Goal: Information Seeking & Learning: Stay updated

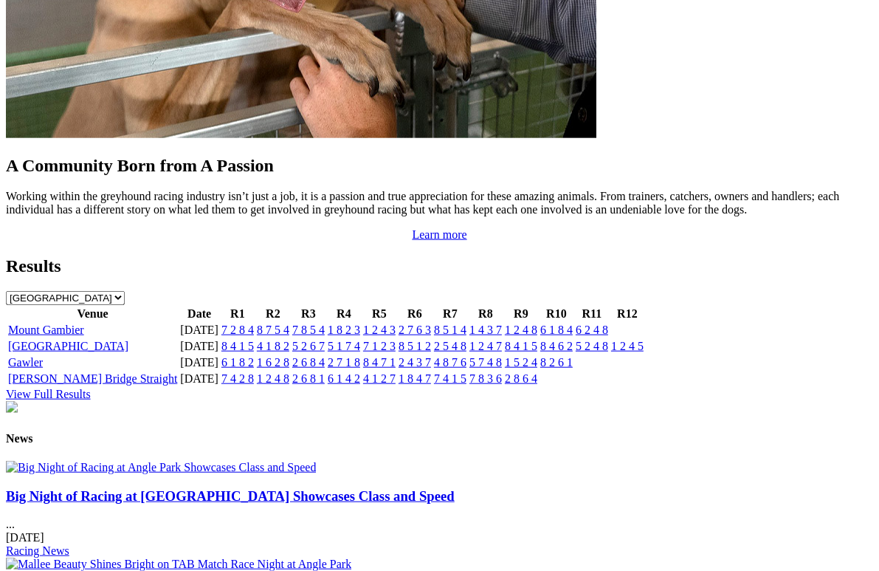
scroll to position [1436, 0]
click at [140, 460] on img at bounding box center [161, 466] width 310 height 13
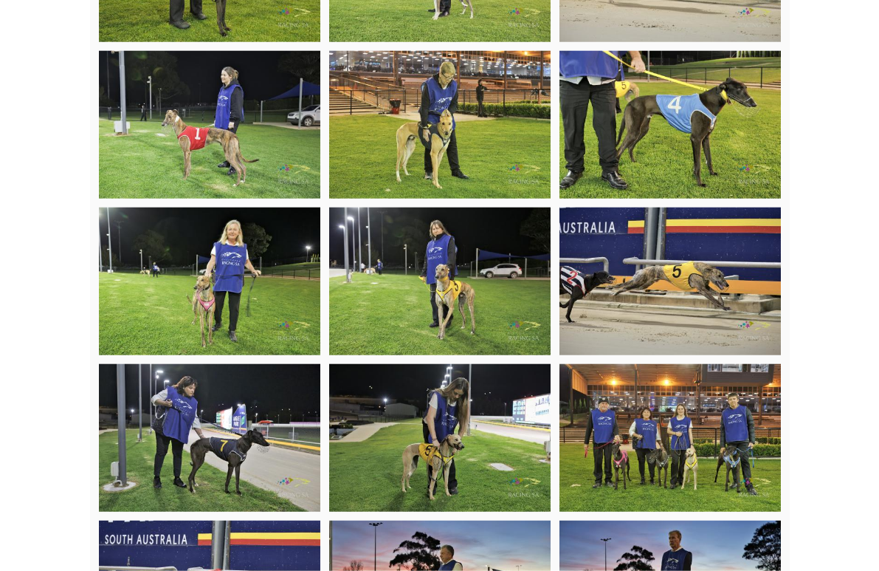
scroll to position [1032, 0]
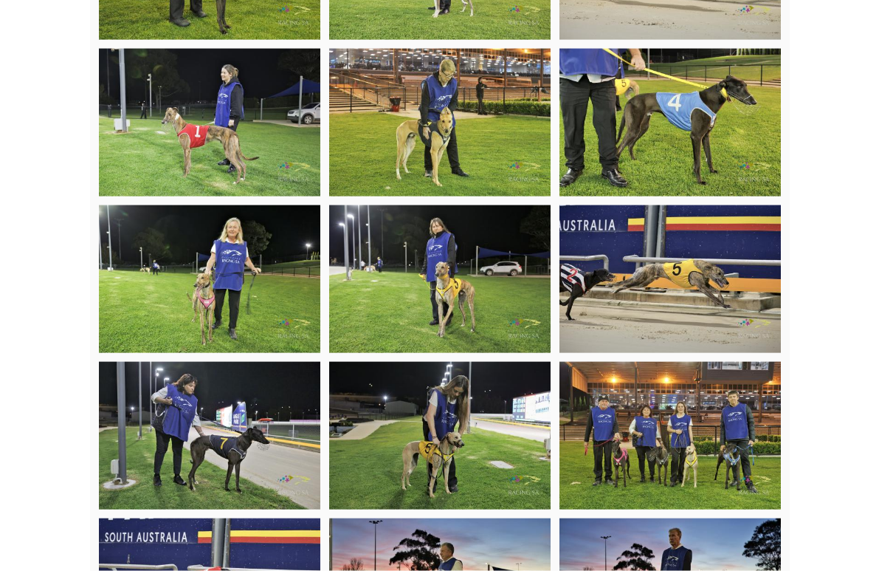
click at [702, 481] on img at bounding box center [670, 436] width 221 height 148
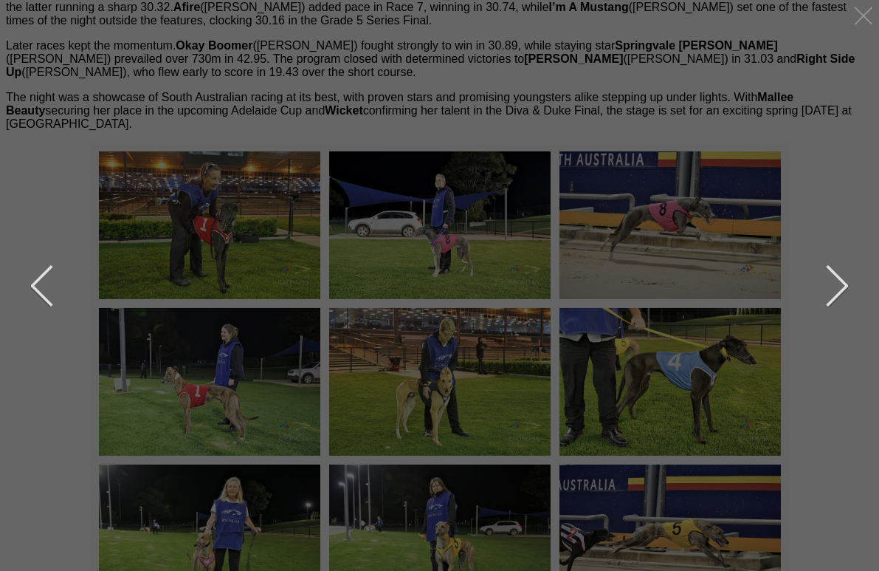
scroll to position [772, 0]
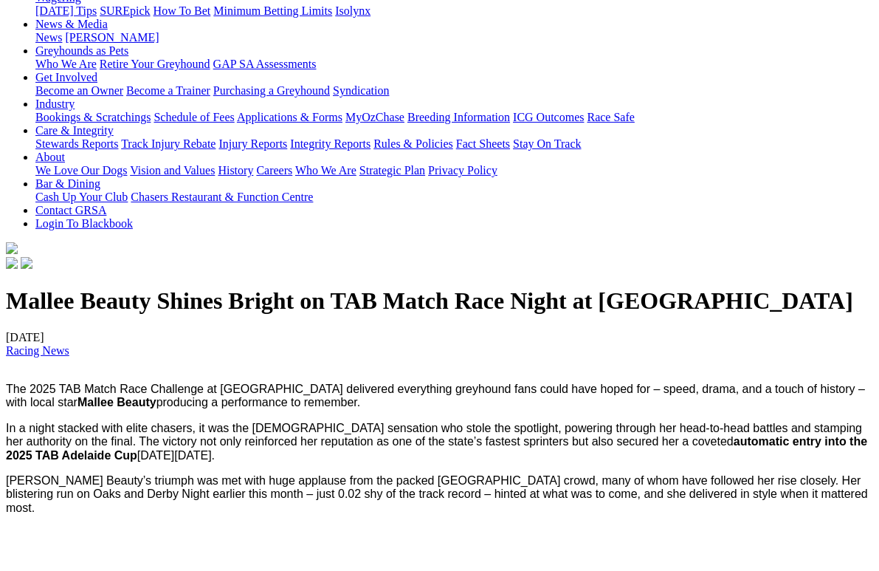
scroll to position [211, 0]
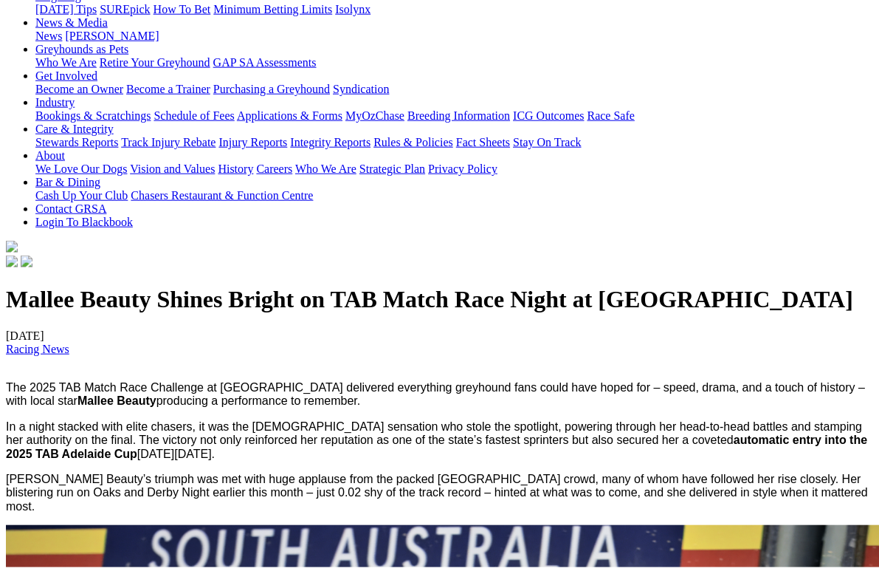
click at [811, 313] on h1 "Mallee Beauty Shines Bright on TAB Match Race Night at Angle Park" at bounding box center [439, 299] width 867 height 27
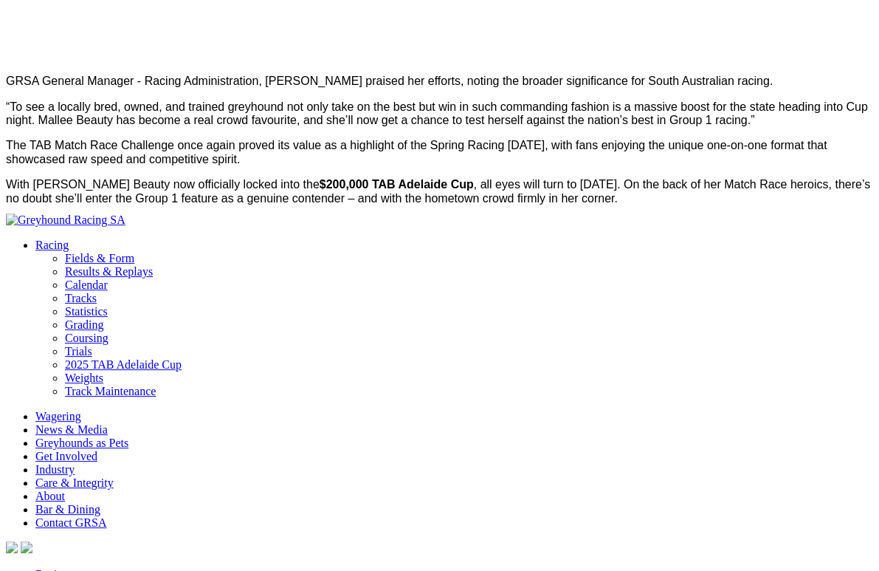
scroll to position [1267, 0]
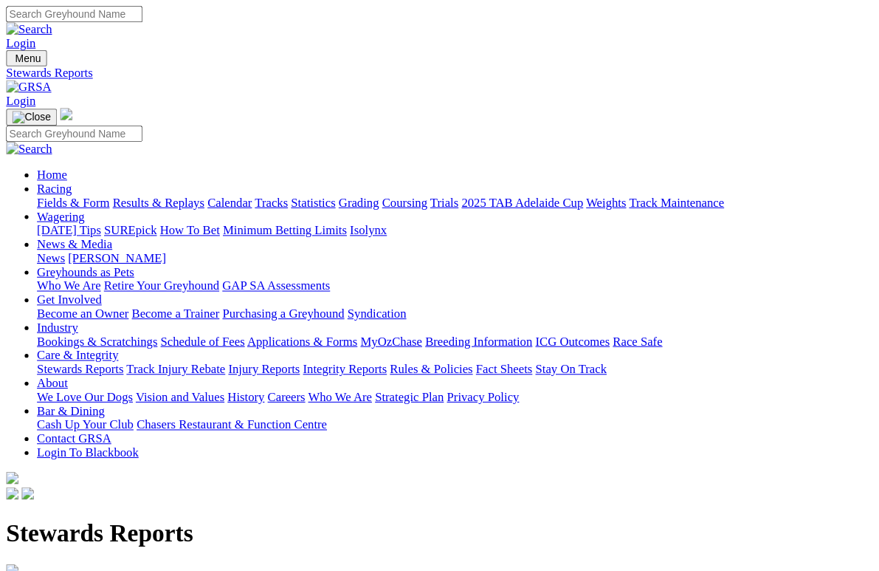
scroll to position [4, 0]
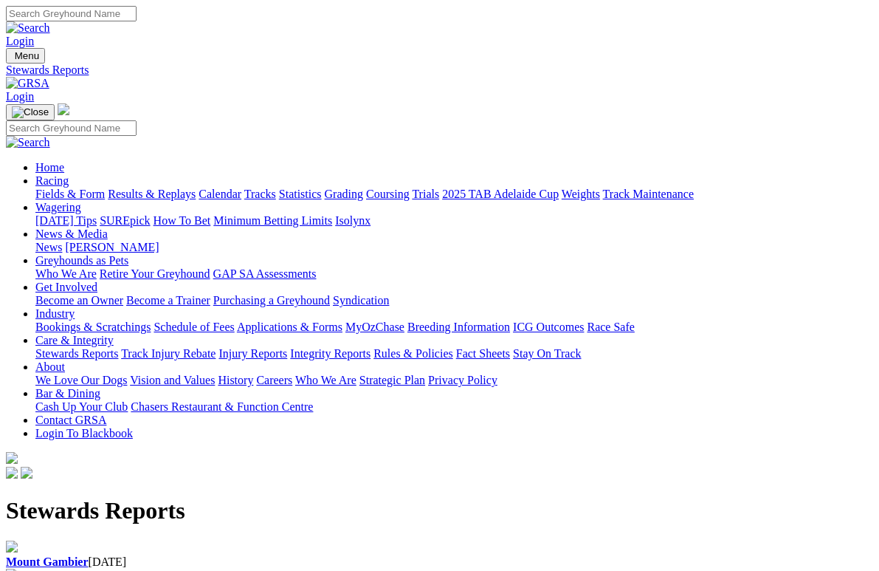
scroll to position [13, 0]
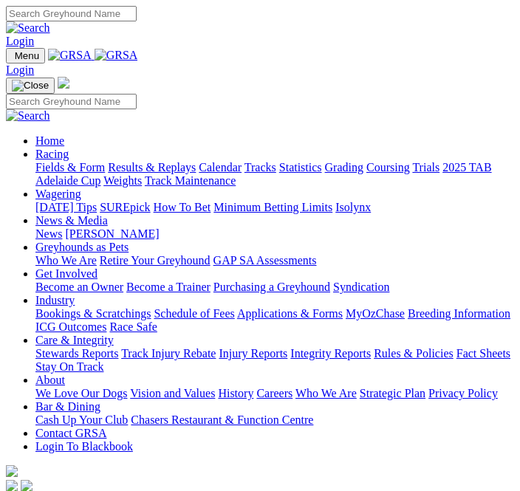
scroll to position [1541, 0]
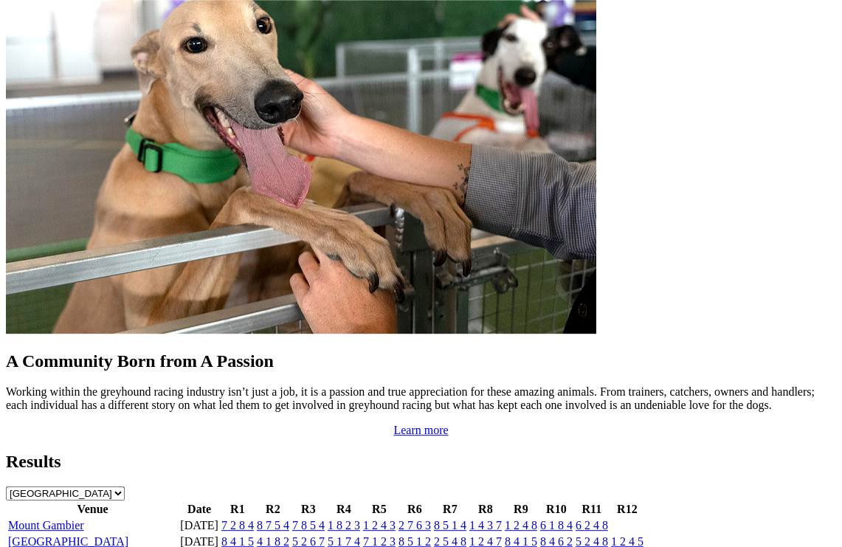
scroll to position [1231, 0]
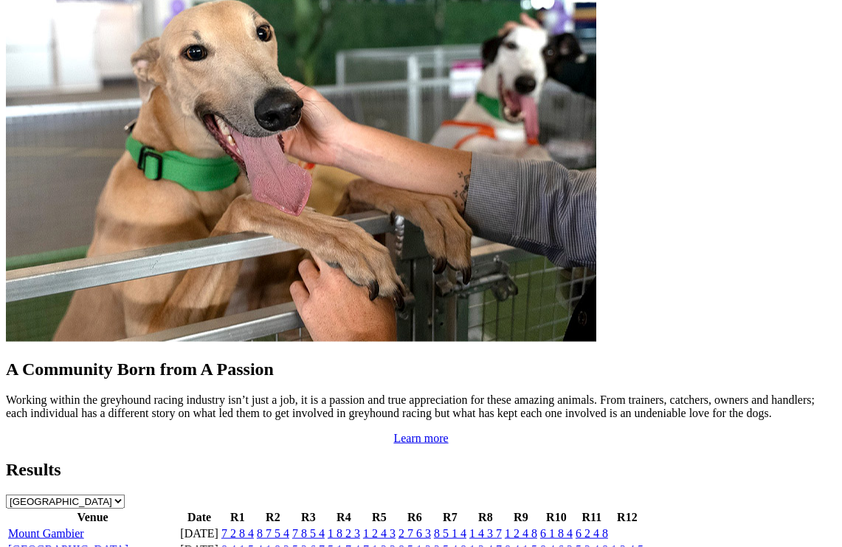
click at [364, 543] on td "7 1 2 3" at bounding box center [379, 550] width 34 height 15
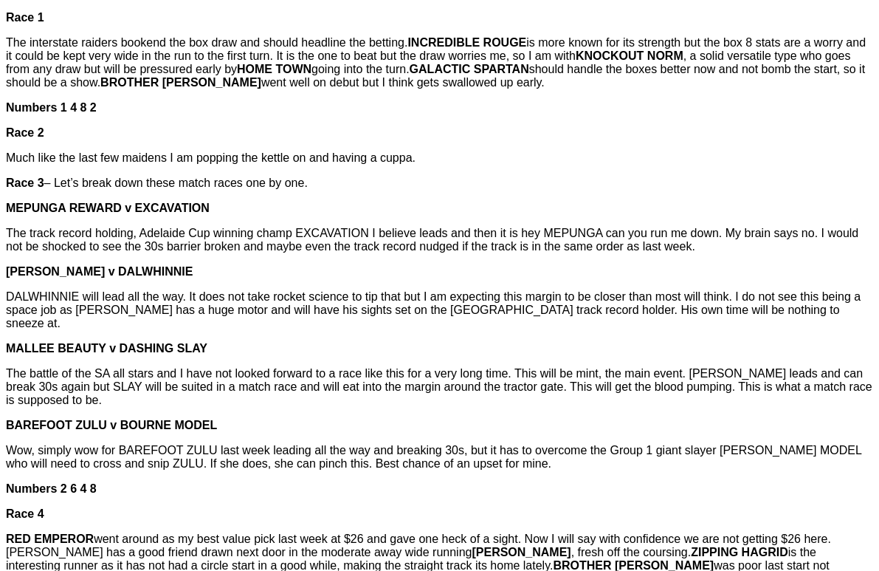
scroll to position [593, 0]
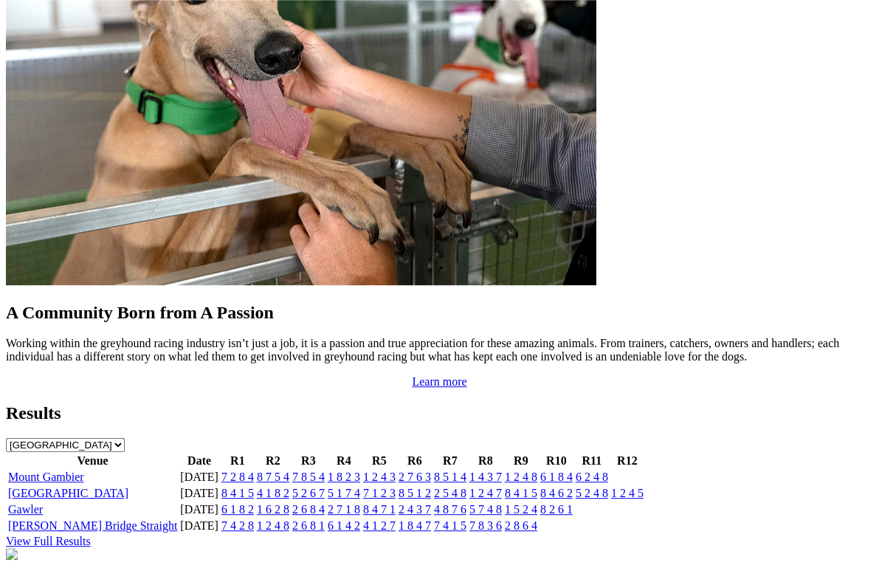
scroll to position [1288, 0]
click at [396, 470] on link "1 2 4 3" at bounding box center [379, 476] width 32 height 13
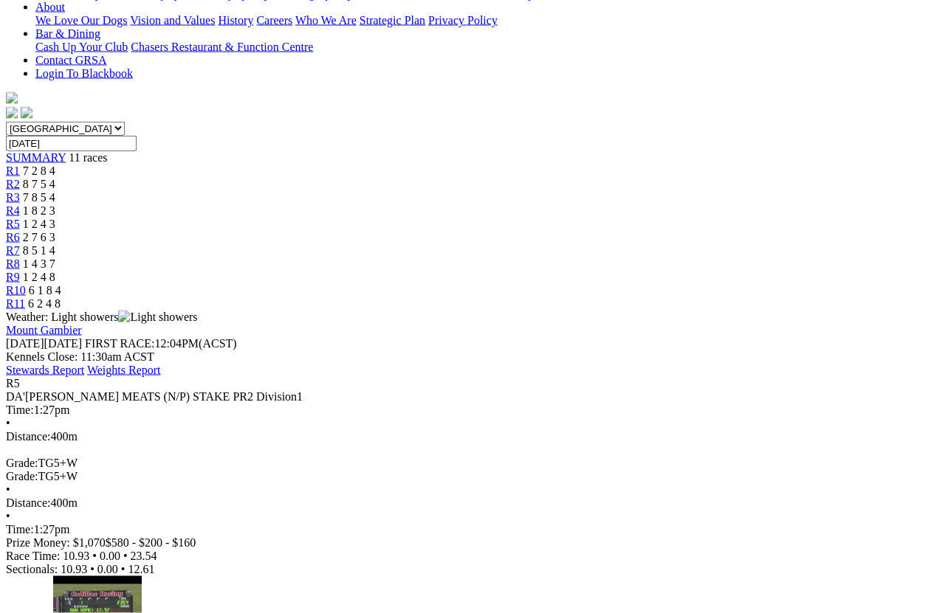
scroll to position [360, 0]
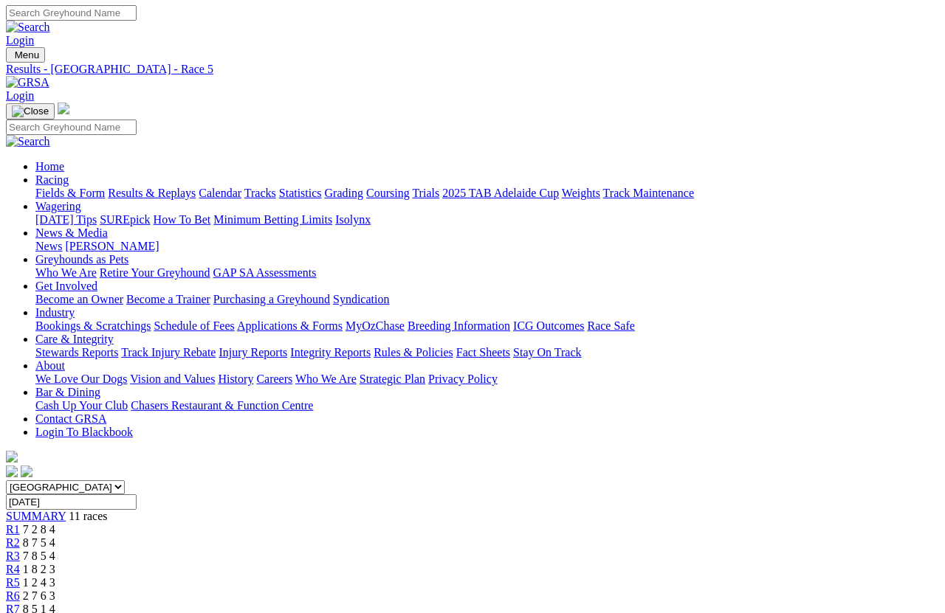
scroll to position [0, 0]
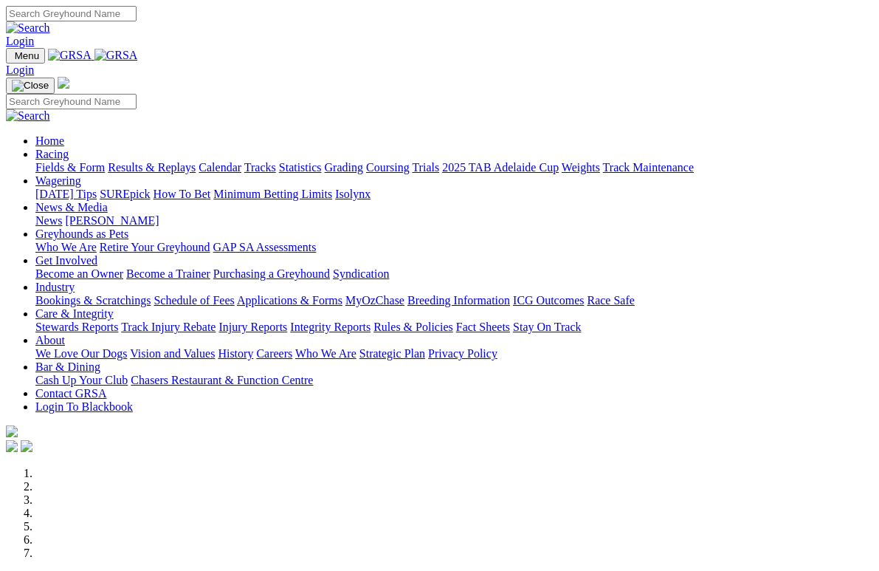
scroll to position [1316, 0]
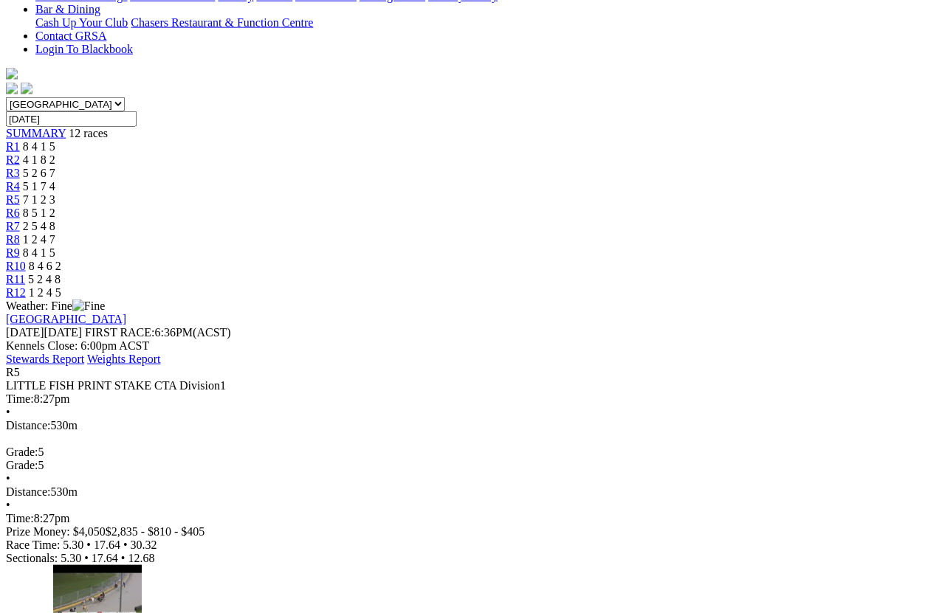
scroll to position [385, 0]
